Goal: Task Accomplishment & Management: Use online tool/utility

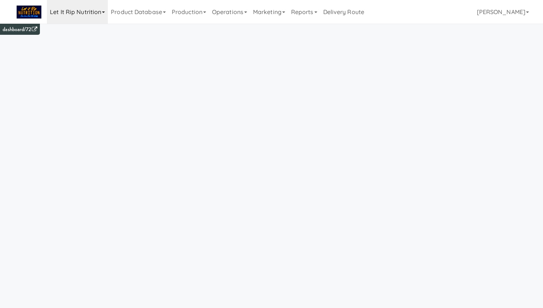
click at [67, 15] on link "Let it Rip Nutrition" at bounding box center [77, 12] width 61 height 24
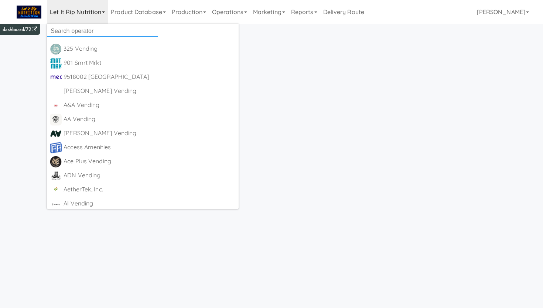
click at [66, 29] on input "text" at bounding box center [102, 31] width 111 height 11
type input "all"
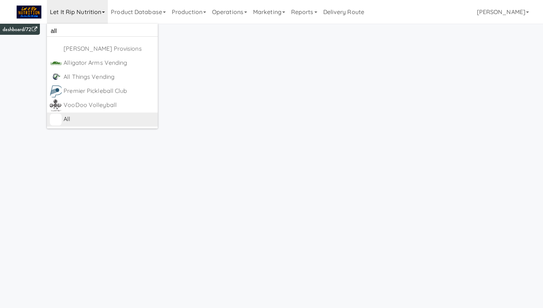
click at [70, 113] on div "All" at bounding box center [109, 118] width 91 height 11
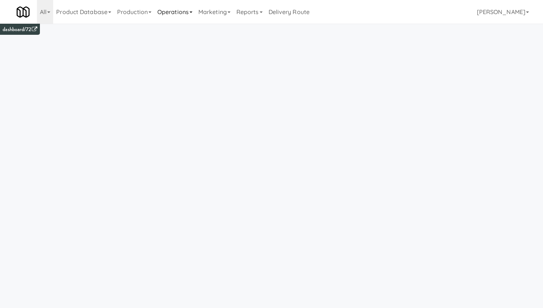
click at [167, 16] on link "Operations" at bounding box center [175, 12] width 41 height 24
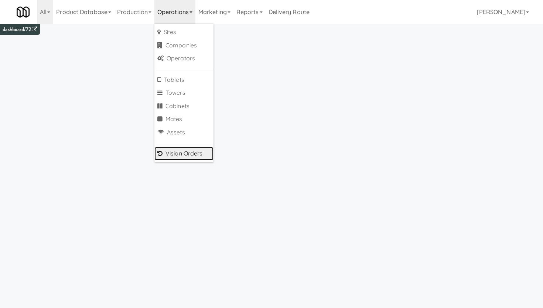
click at [172, 152] on link "Vision Orders" at bounding box center [184, 153] width 59 height 13
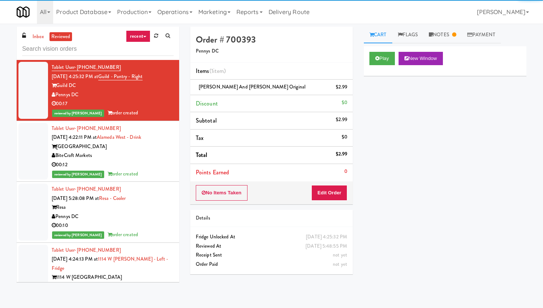
click at [69, 42] on input "text" at bounding box center [98, 49] width 152 height 14
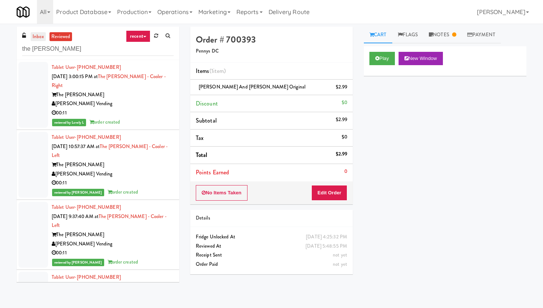
type input "the glen"
click at [34, 36] on link "inbox" at bounding box center [38, 36] width 15 height 9
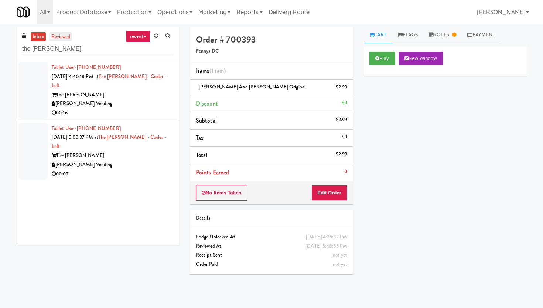
click at [62, 37] on link "reviewed" at bounding box center [61, 36] width 23 height 9
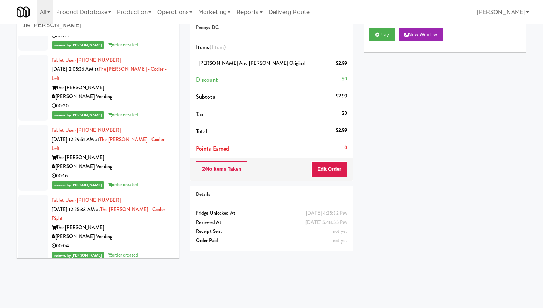
scroll to position [17678, 0]
